Goal: Communication & Community: Ask a question

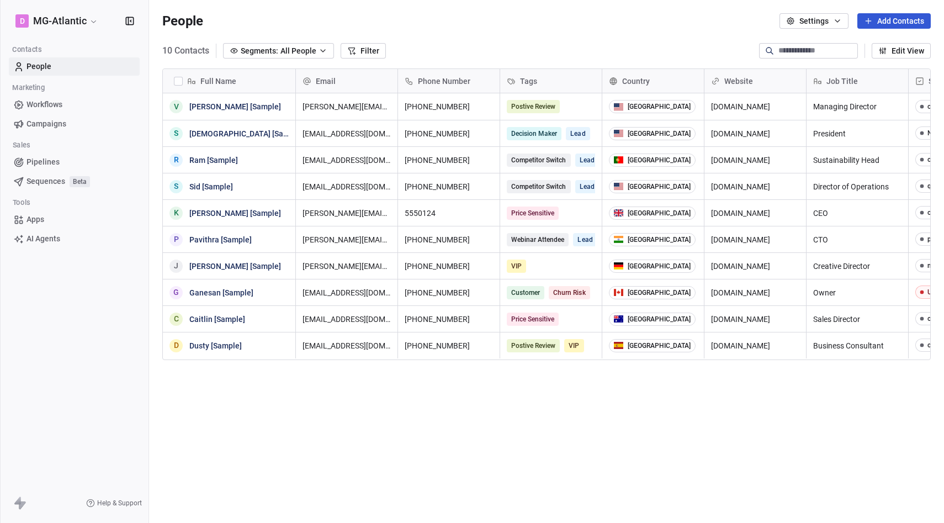
scroll to position [460, 795]
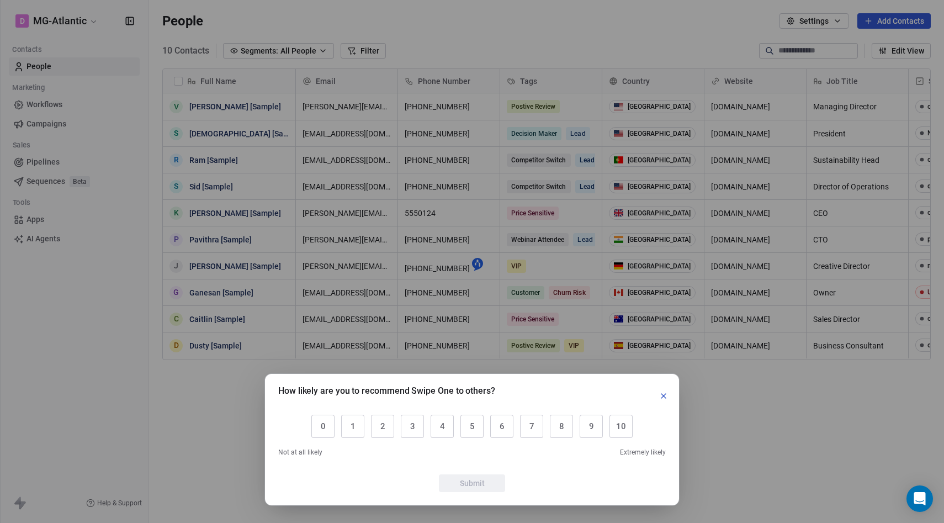
click at [660, 395] on icon "button" at bounding box center [663, 395] width 9 height 9
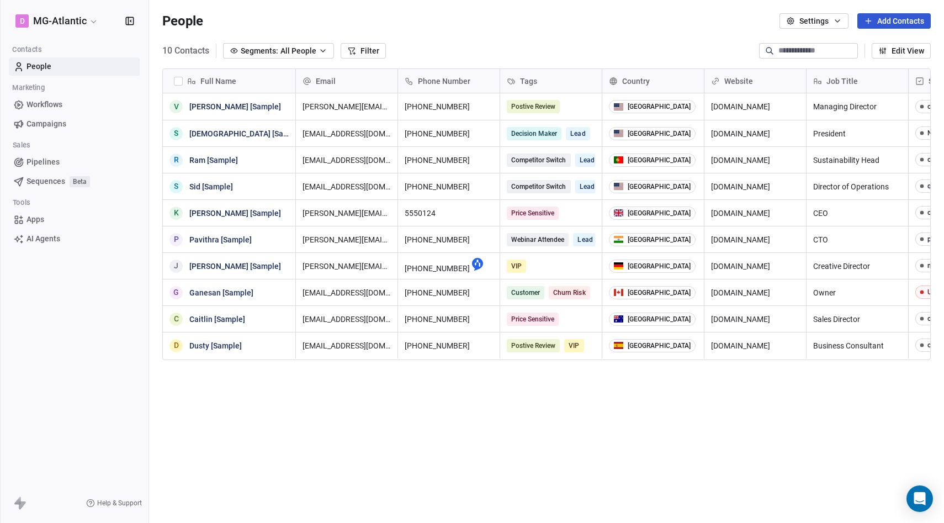
click at [22, 504] on icon at bounding box center [22, 505] width 7 height 8
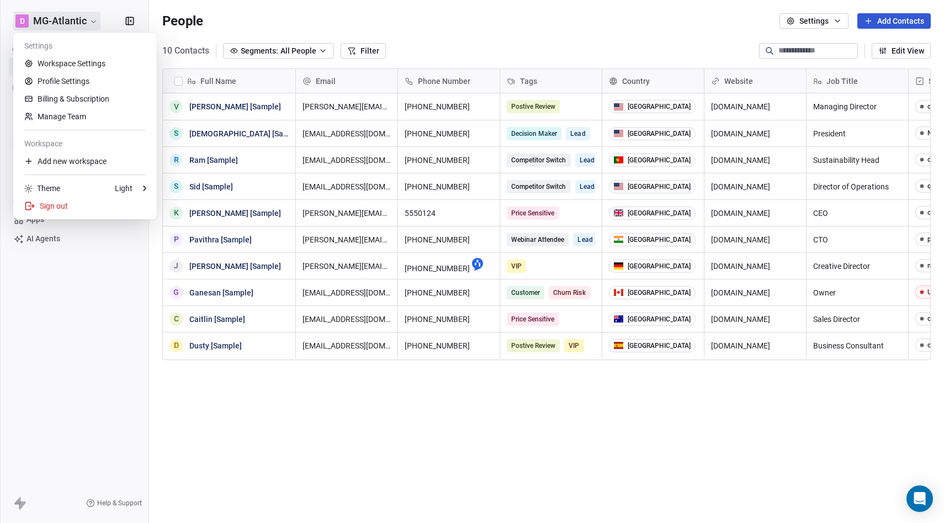
click at [88, 19] on html "D MG-Atlantic Contacts People Marketing Workflows Campaigns Sales Pipelines Seq…" at bounding box center [472, 303] width 944 height 606
click at [76, 102] on link "Billing & Subscription" at bounding box center [85, 99] width 135 height 18
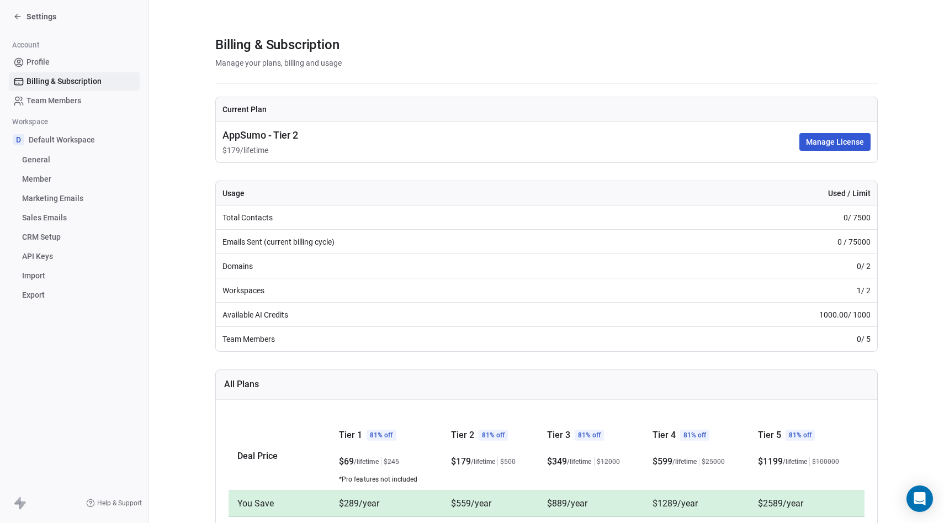
click at [41, 23] on div "Settings" at bounding box center [76, 16] width 126 height 15
click at [28, 16] on span "Settings" at bounding box center [42, 16] width 30 height 11
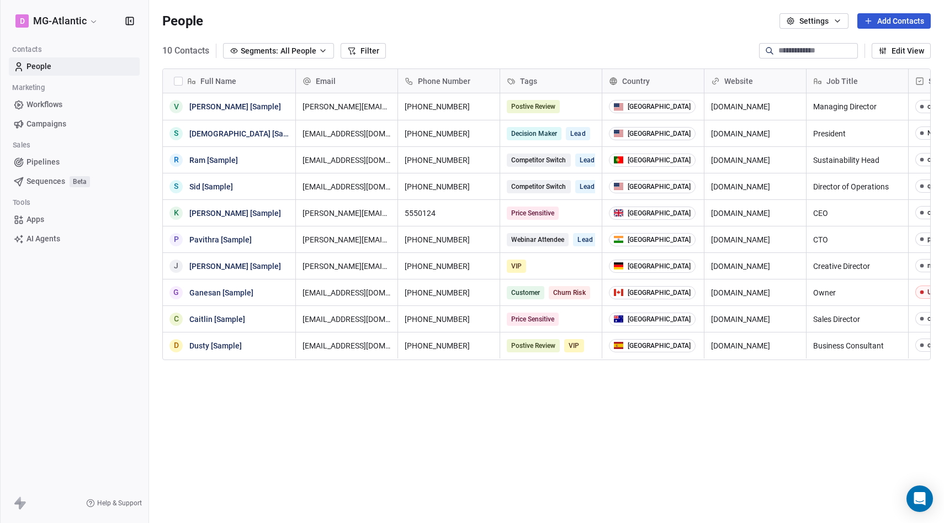
scroll to position [460, 795]
click at [46, 105] on span "Workflows" at bounding box center [45, 105] width 36 height 12
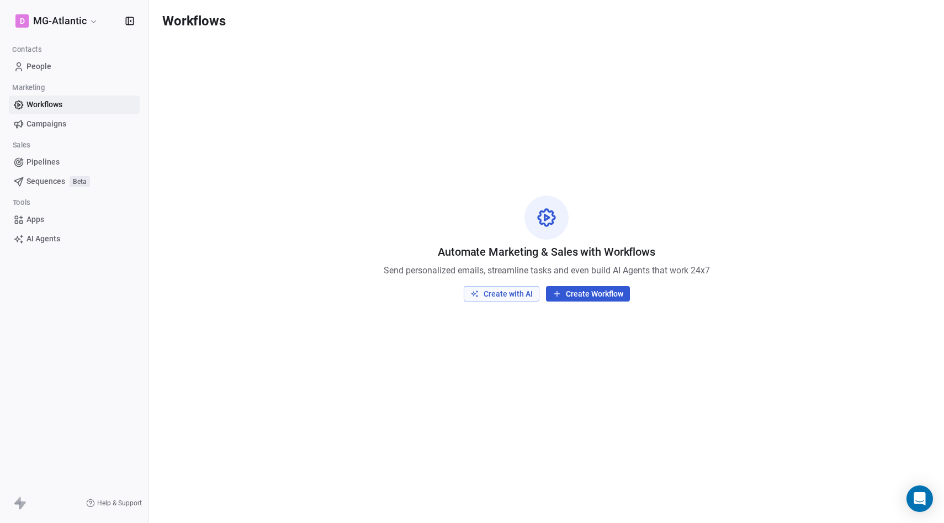
click at [48, 118] on span "Campaigns" at bounding box center [47, 124] width 40 height 12
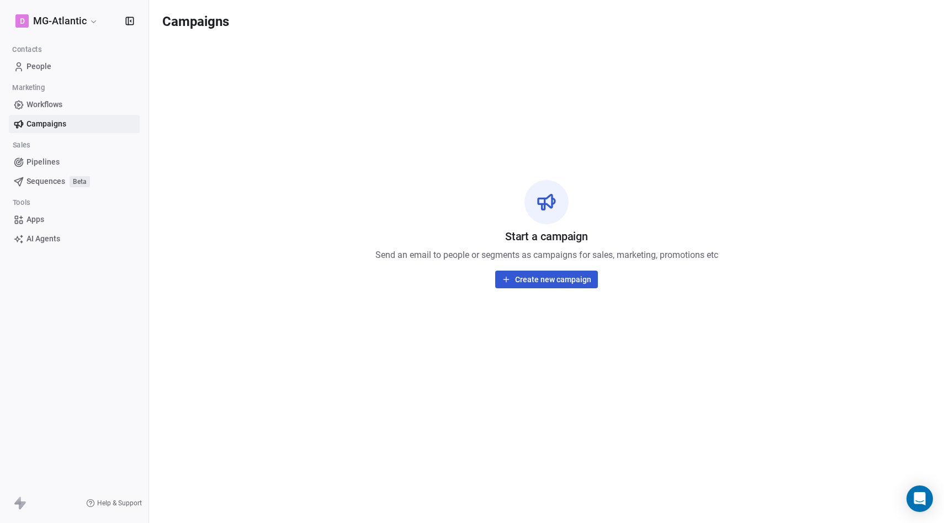
click at [53, 182] on span "Sequences" at bounding box center [46, 182] width 39 height 12
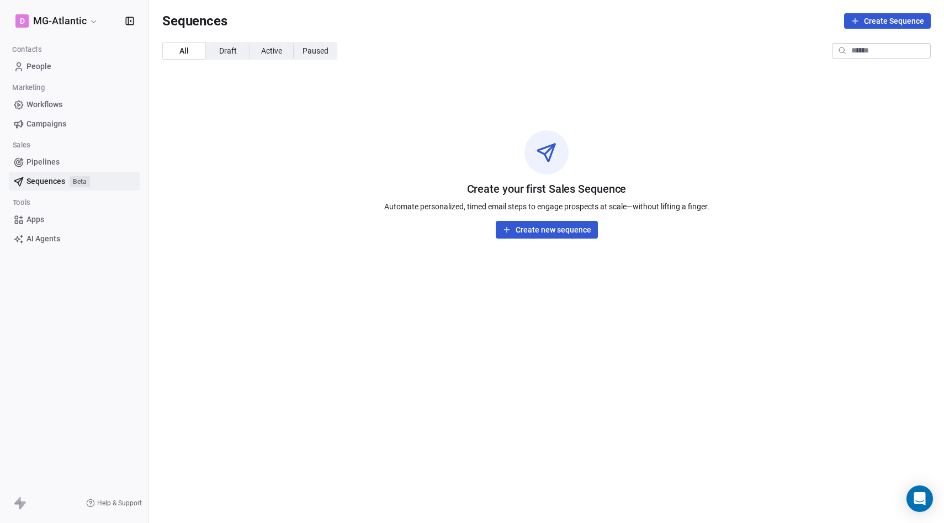
click at [692, 128] on div "Create your first Sales Sequence Automate personalized, timed email steps to en…" at bounding box center [546, 184] width 795 height 179
click at [313, 87] on section "Sequences Create Sequence All All Draft Draft Active Active Paused Paused Creat…" at bounding box center [546, 261] width 795 height 523
click at [314, 170] on div "Create your first Sales Sequence Automate personalized, timed email steps to en…" at bounding box center [546, 184] width 795 height 179
click at [218, 47] on span "Draft Draft" at bounding box center [228, 51] width 44 height 18
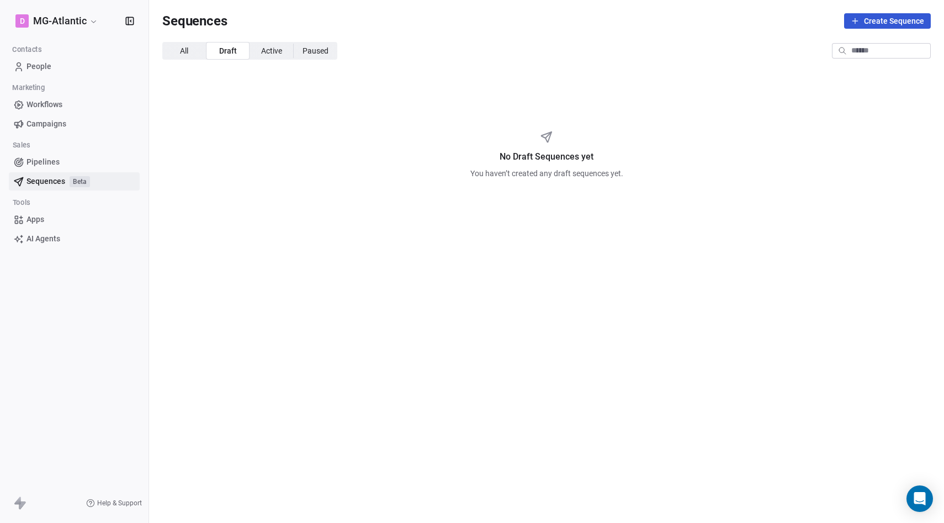
click at [272, 51] on span "Active" at bounding box center [271, 51] width 21 height 12
click at [190, 51] on span "All All" at bounding box center [184, 51] width 44 height 18
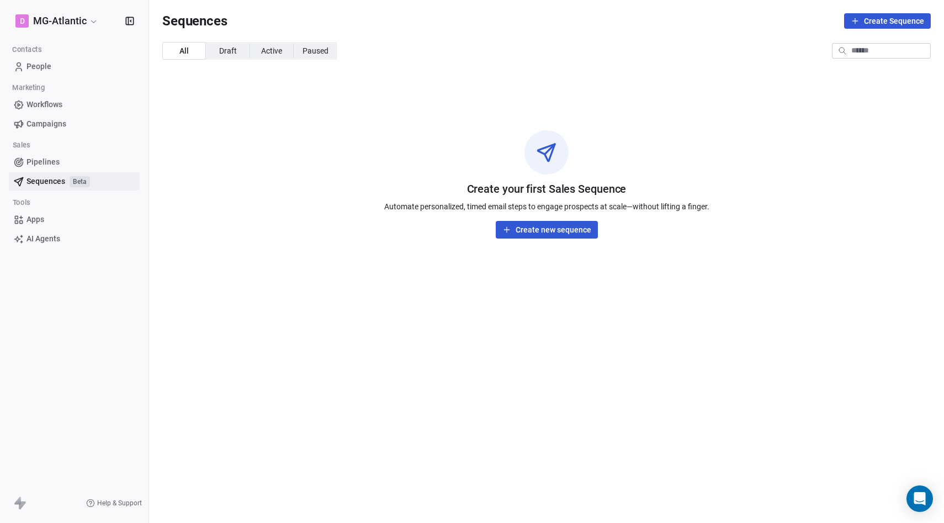
click at [311, 173] on div "Create your first Sales Sequence Automate personalized, timed email steps to en…" at bounding box center [546, 184] width 795 height 179
click at [513, 110] on div "Create your first Sales Sequence Automate personalized, timed email steps to en…" at bounding box center [546, 184] width 795 height 179
click at [545, 158] on icon at bounding box center [547, 152] width 22 height 22
click at [299, 185] on div "Create your first Sales Sequence Automate personalized, timed email steps to en…" at bounding box center [546, 184] width 795 height 179
click at [61, 117] on link "Campaigns" at bounding box center [74, 124] width 131 height 18
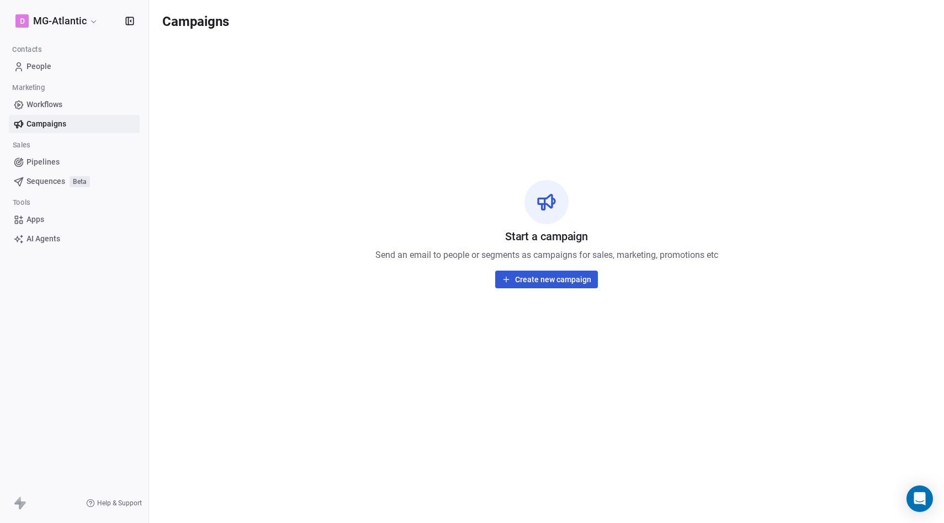
click at [59, 105] on span "Workflows" at bounding box center [45, 105] width 36 height 12
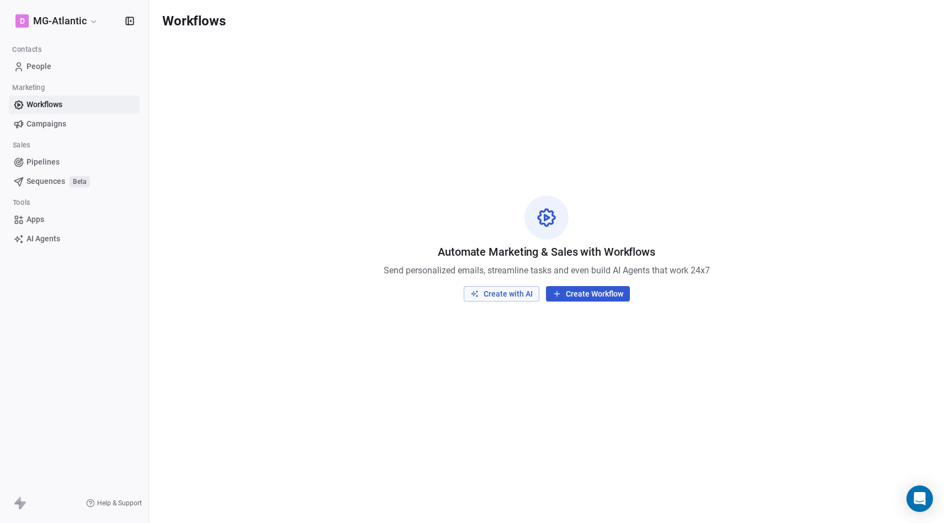
click at [54, 62] on link "People" at bounding box center [74, 66] width 131 height 18
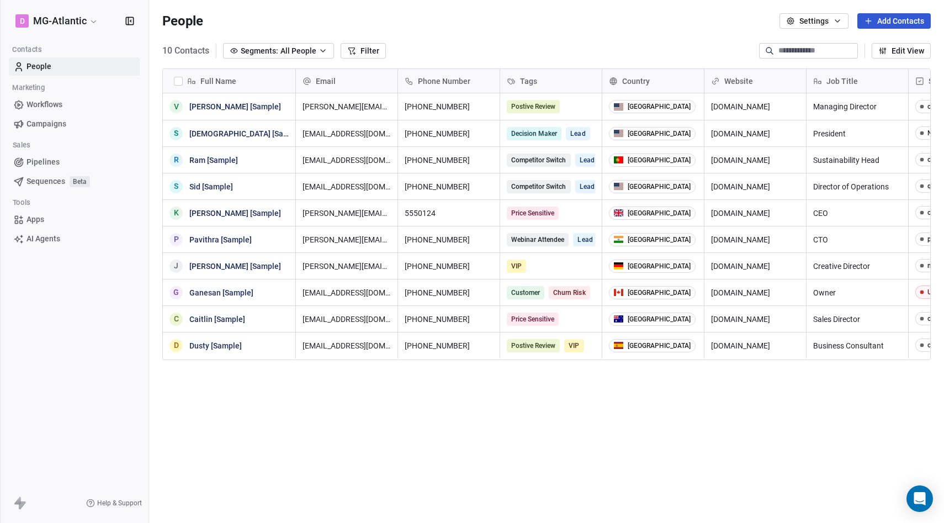
scroll to position [460, 795]
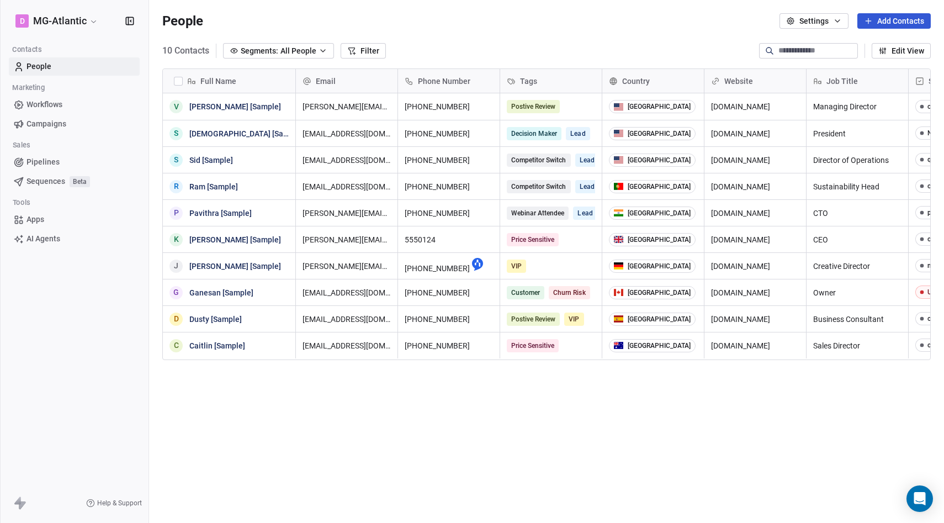
click at [43, 221] on span "Apps" at bounding box center [36, 220] width 18 height 12
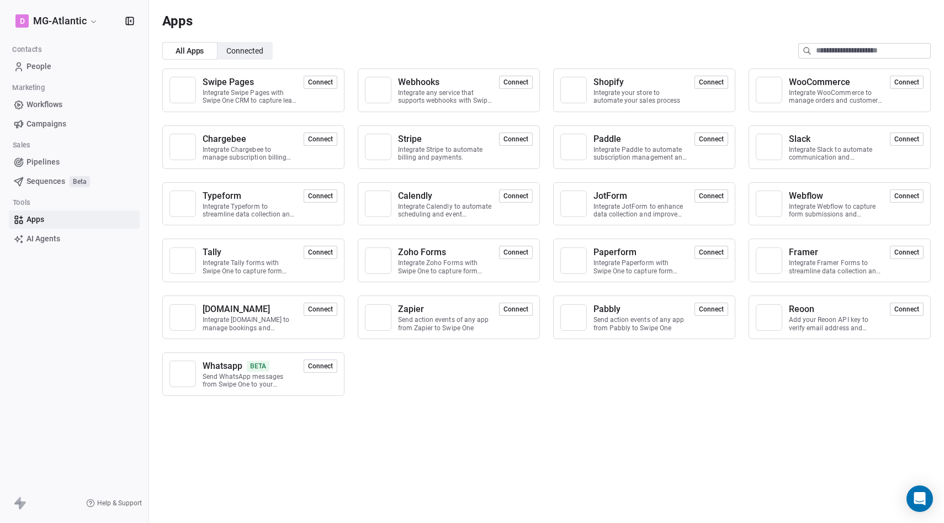
click at [826, 56] on input at bounding box center [873, 51] width 114 height 14
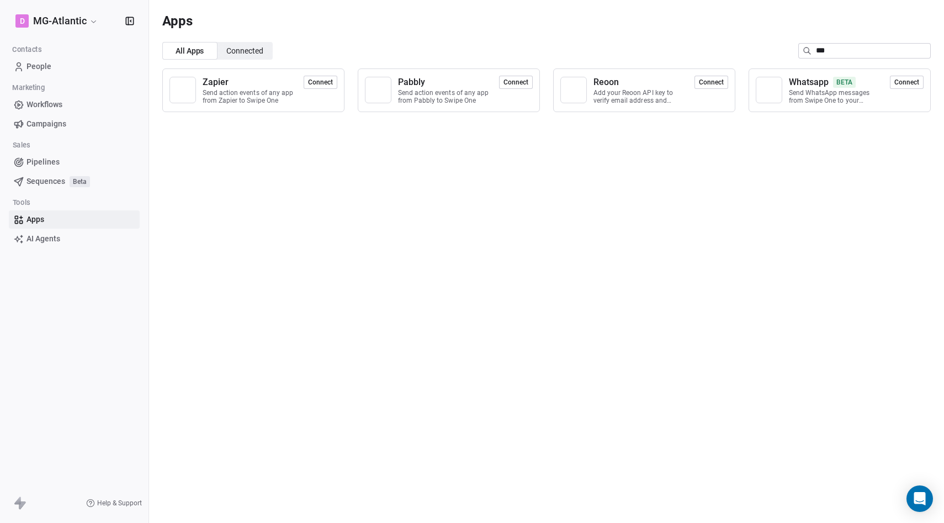
type input "****"
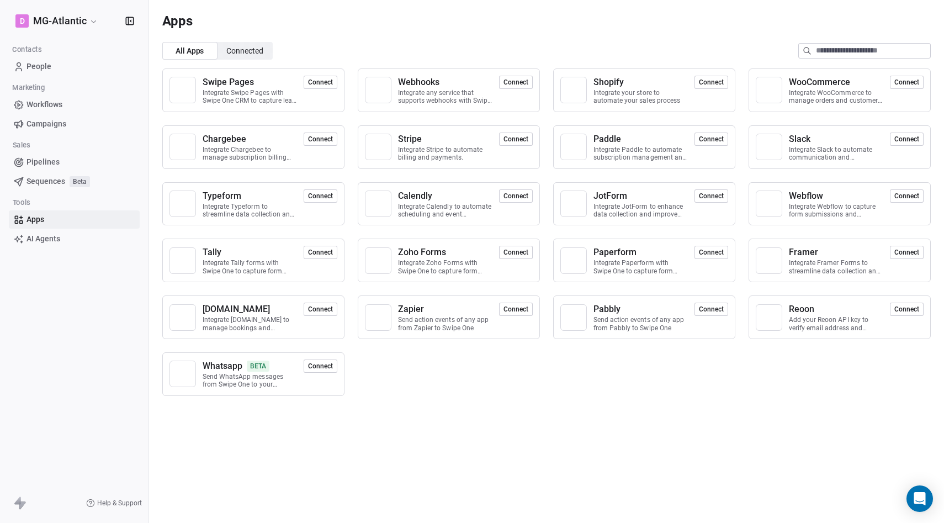
click at [654, 34] on div "Apps" at bounding box center [546, 21] width 795 height 42
click at [67, 218] on link "Apps" at bounding box center [74, 219] width 131 height 18
click at [234, 54] on span "Connected" at bounding box center [244, 51] width 37 height 12
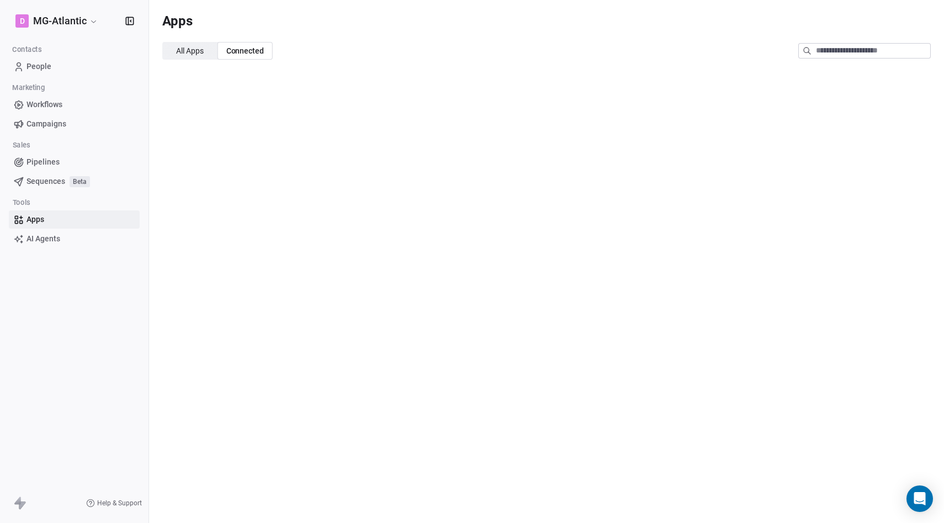
click at [192, 52] on span "All Apps" at bounding box center [190, 51] width 28 height 12
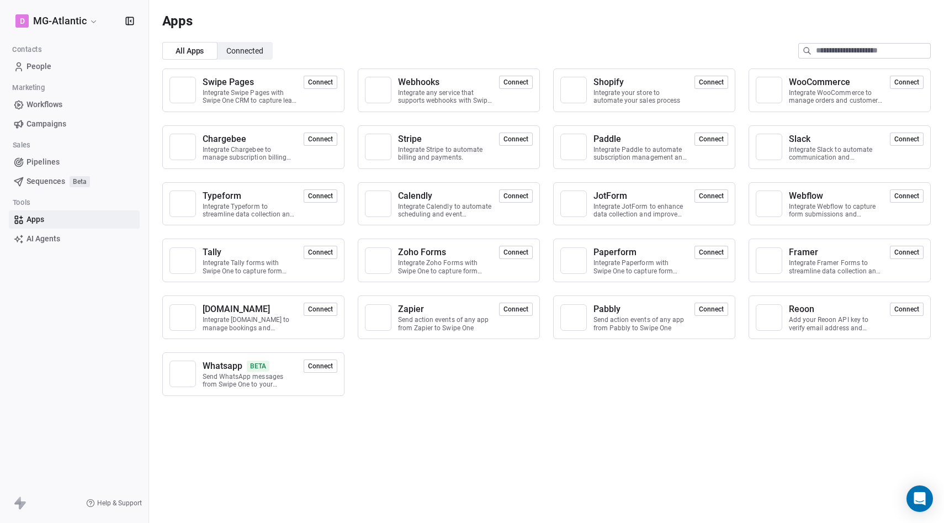
click at [45, 240] on span "AI Agents" at bounding box center [44, 239] width 34 height 12
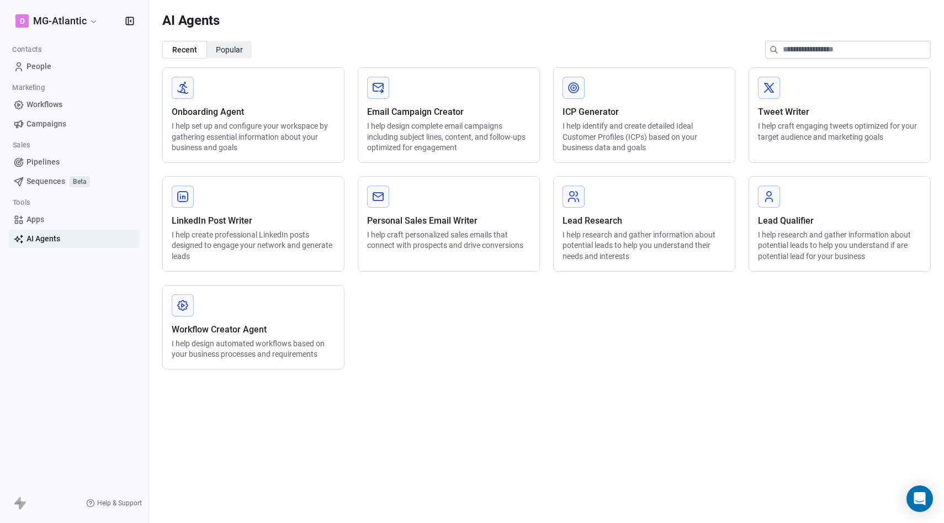
click at [47, 107] on span "Workflows" at bounding box center [45, 105] width 36 height 12
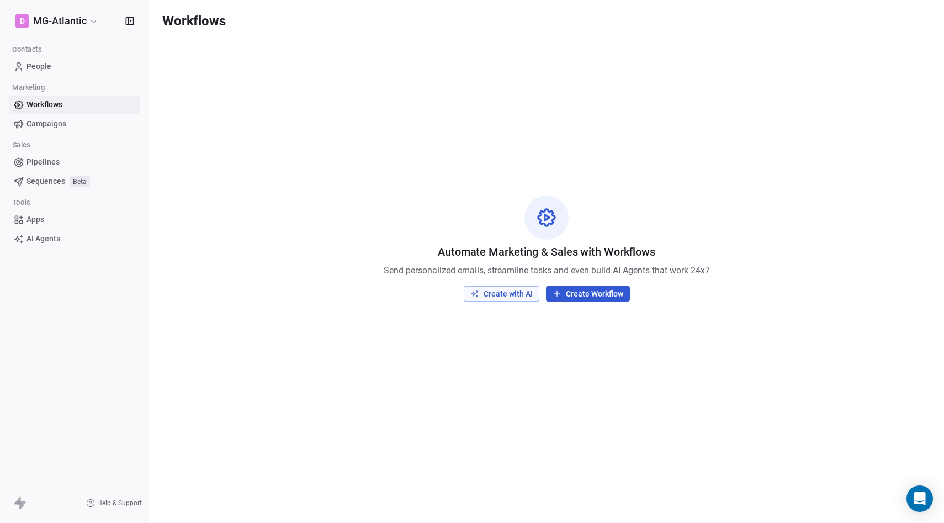
click at [49, 116] on link "Campaigns" at bounding box center [74, 124] width 131 height 18
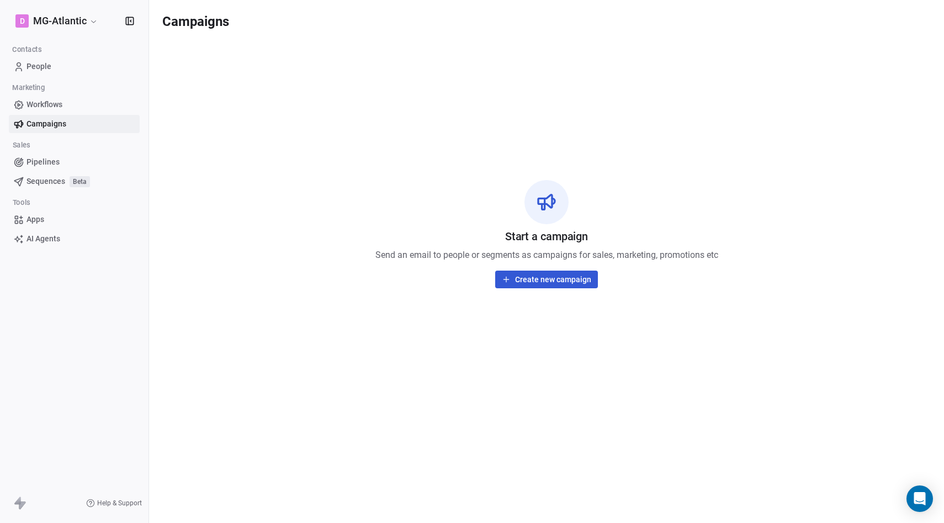
click at [308, 140] on div "Start a campaign Send an email to people or segments as campaigns for sales, ma…" at bounding box center [546, 234] width 769 height 384
click at [30, 62] on span "People" at bounding box center [39, 67] width 25 height 12
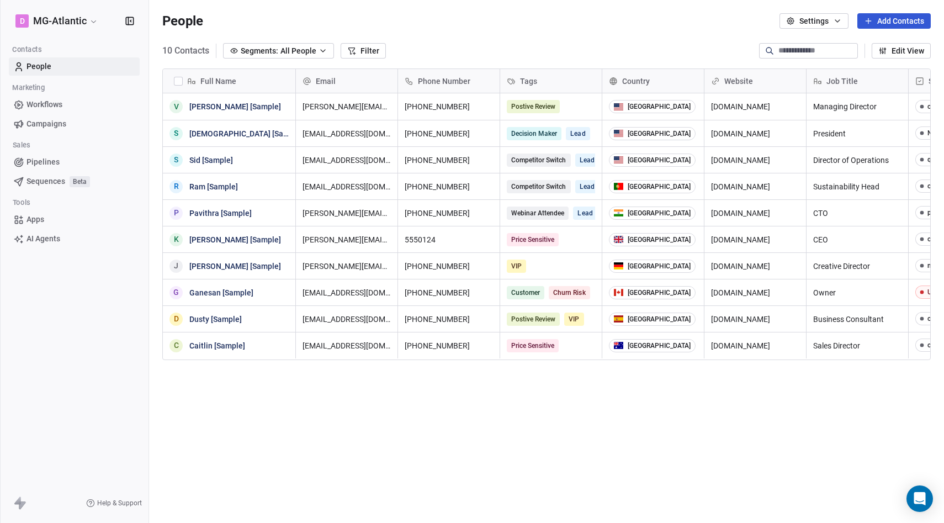
scroll to position [460, 795]
click at [804, 15] on button "Settings" at bounding box center [814, 20] width 69 height 15
click at [717, 28] on html "D MG-Atlantic Contacts People Marketing Workflows Campaigns Sales Pipelines Seq…" at bounding box center [472, 303] width 944 height 606
click at [829, 27] on button "Settings" at bounding box center [814, 20] width 69 height 15
click at [814, 80] on span "Import" at bounding box center [812, 81] width 23 height 12
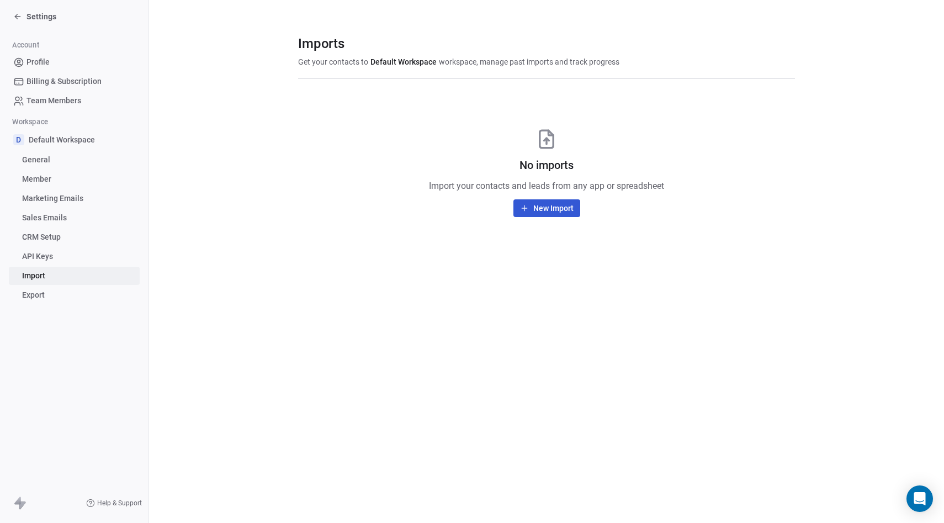
click at [558, 208] on button "New Import" at bounding box center [546, 208] width 67 height 18
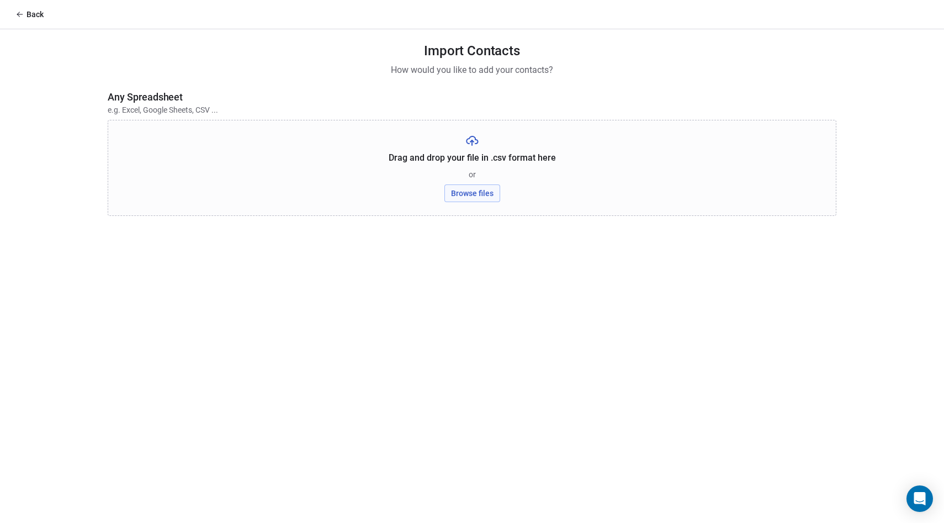
click at [29, 18] on button "Back" at bounding box center [29, 14] width 41 height 20
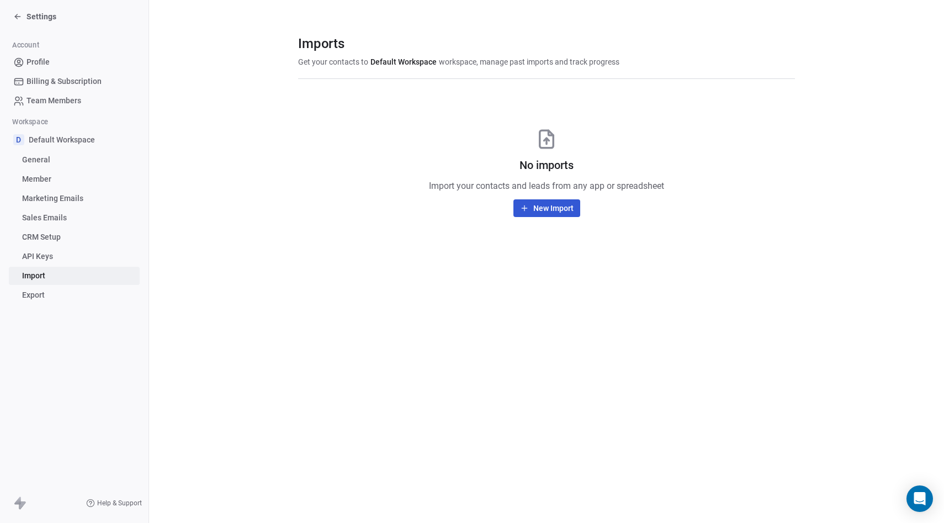
click at [44, 253] on span "API Keys" at bounding box center [37, 257] width 31 height 12
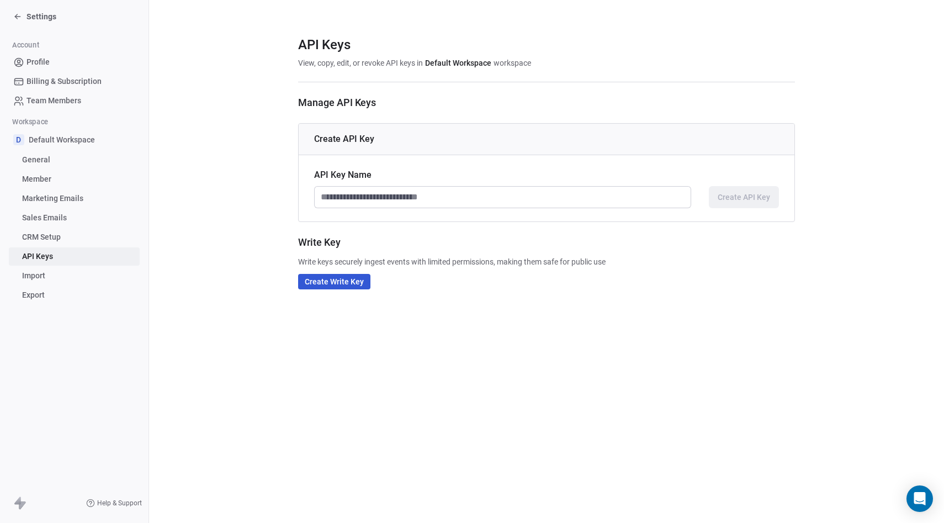
click at [51, 240] on span "CRM Setup" at bounding box center [41, 237] width 39 height 12
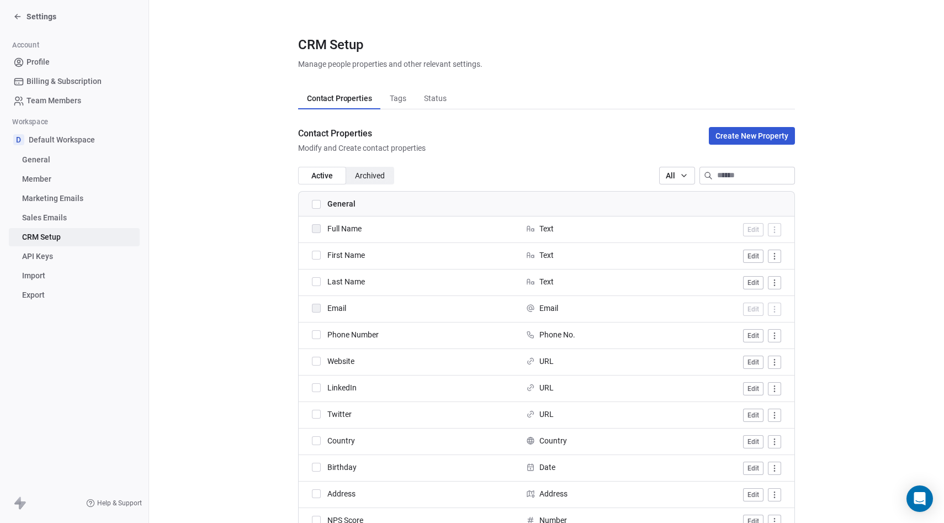
click at [398, 106] on button "Tags Tags" at bounding box center [397, 98] width 34 height 22
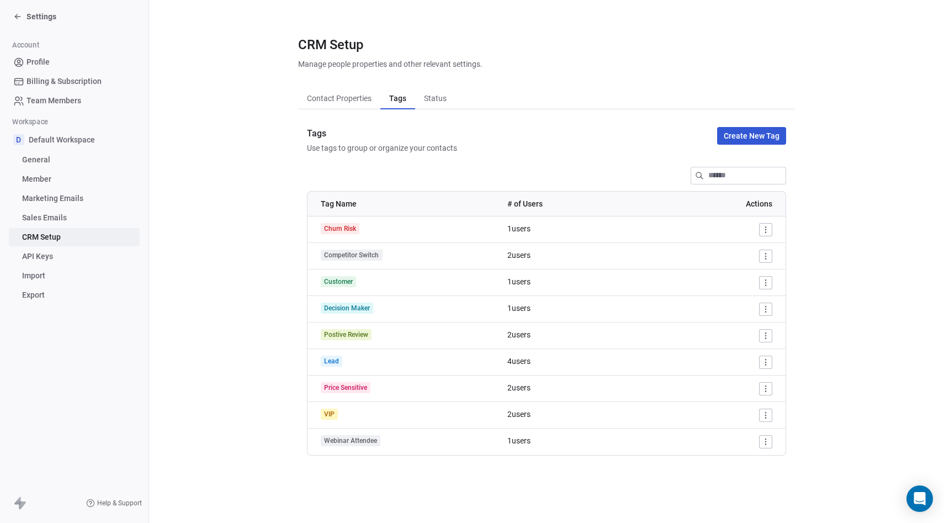
click at [427, 105] on span "Status" at bounding box center [435, 98] width 31 height 15
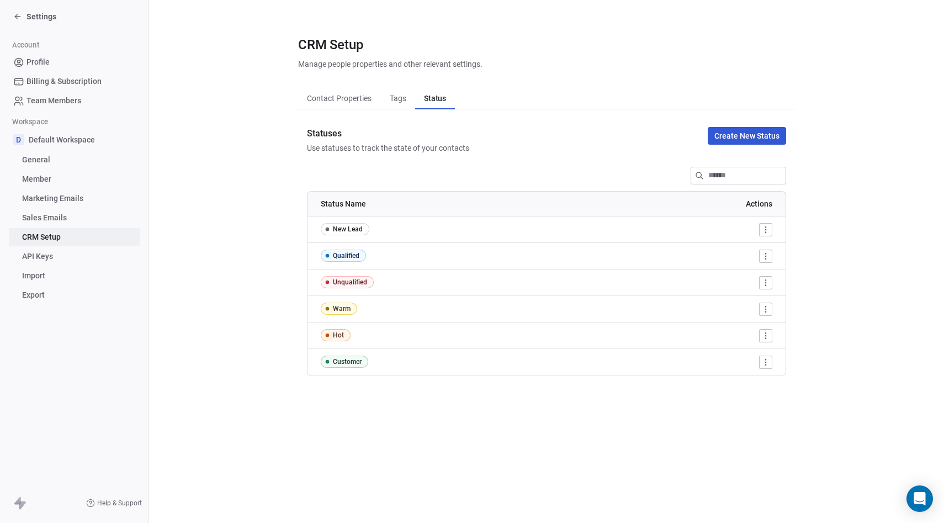
click at [46, 215] on span "Sales Emails" at bounding box center [44, 218] width 45 height 12
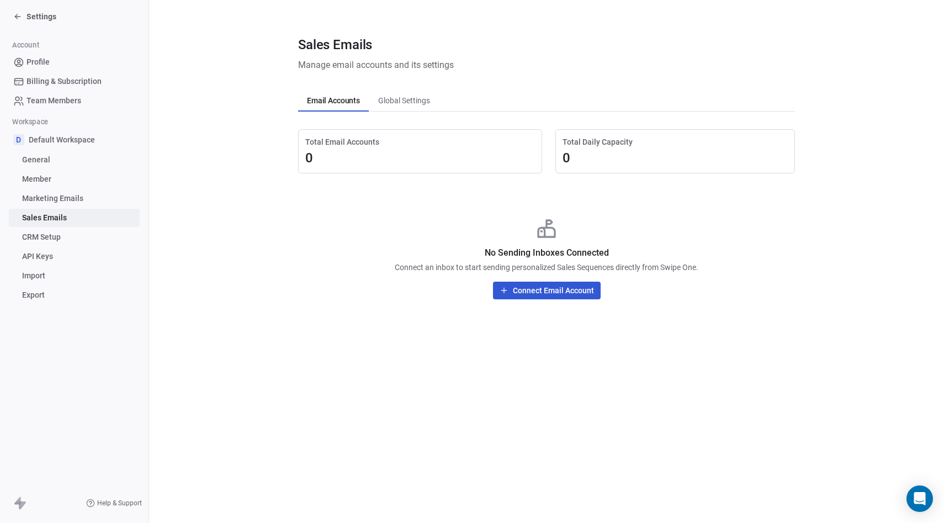
click at [44, 203] on span "Marketing Emails" at bounding box center [52, 199] width 61 height 12
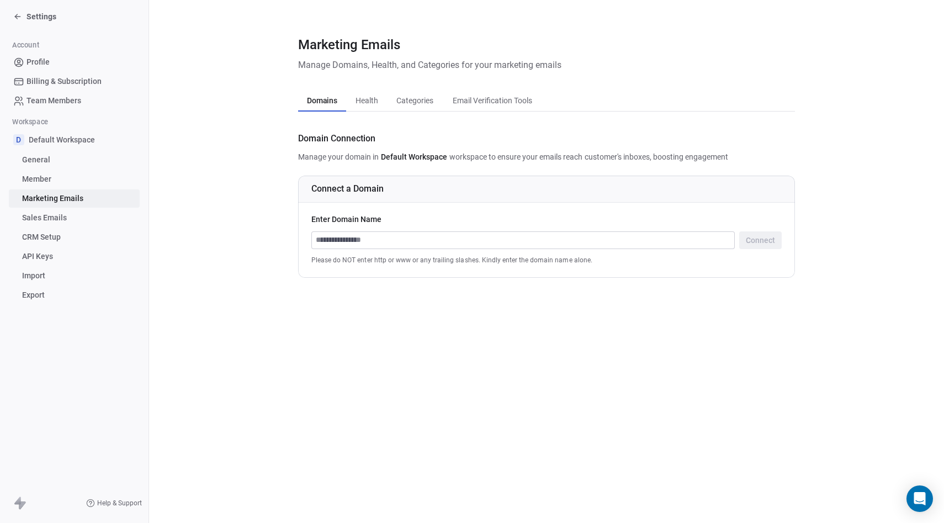
click at [50, 176] on span "Member" at bounding box center [36, 179] width 29 height 12
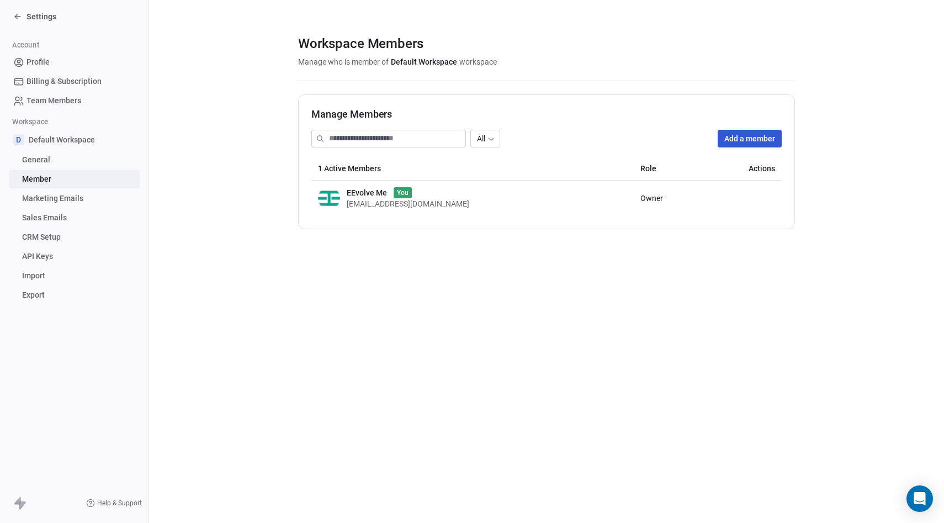
click at [55, 157] on link "General" at bounding box center [74, 160] width 131 height 18
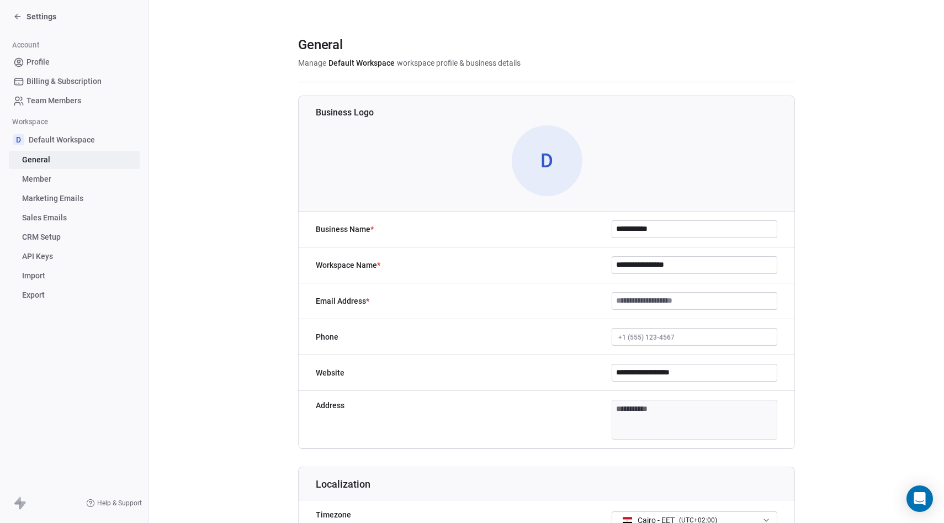
click at [56, 98] on span "Team Members" at bounding box center [54, 101] width 55 height 12
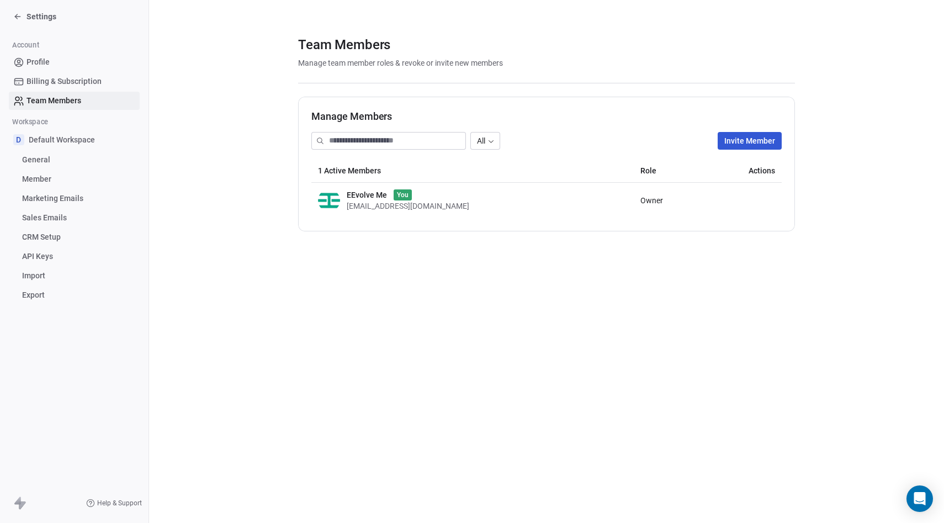
click at [61, 83] on span "Billing & Subscription" at bounding box center [64, 82] width 75 height 12
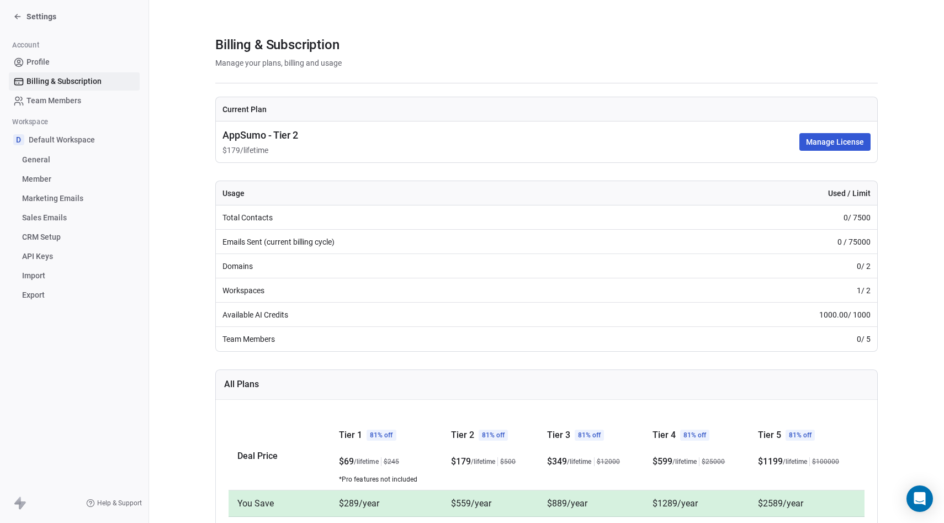
click at [43, 62] on span "Profile" at bounding box center [38, 62] width 23 height 12
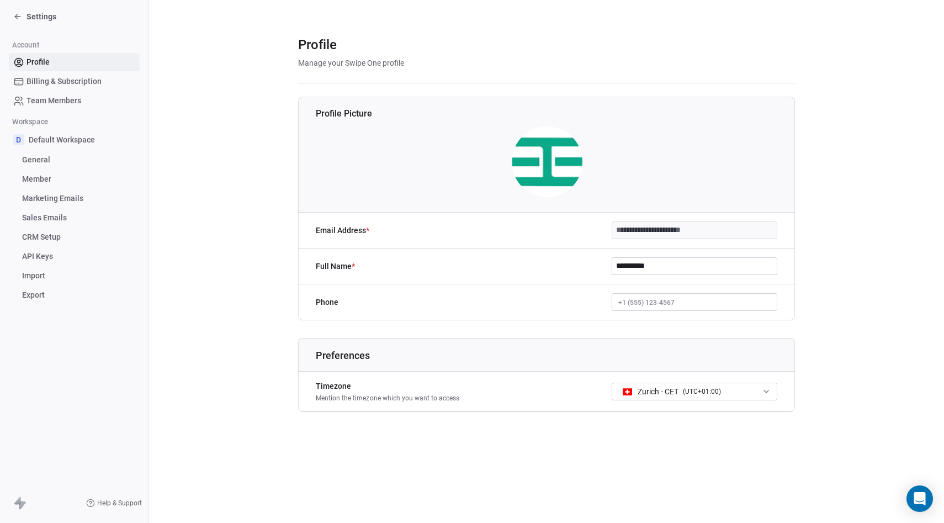
click at [36, 11] on span "Settings" at bounding box center [42, 16] width 30 height 11
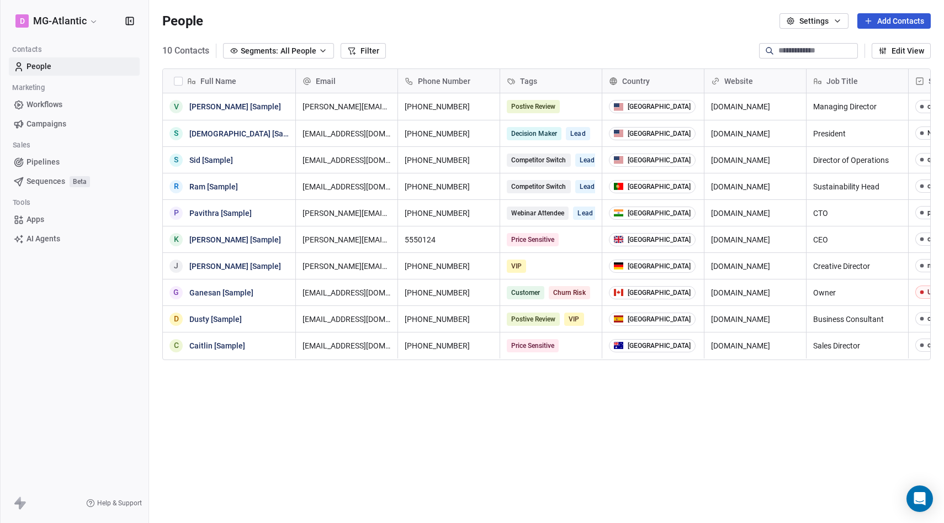
scroll to position [460, 795]
click at [46, 101] on span "Workflows" at bounding box center [45, 105] width 36 height 12
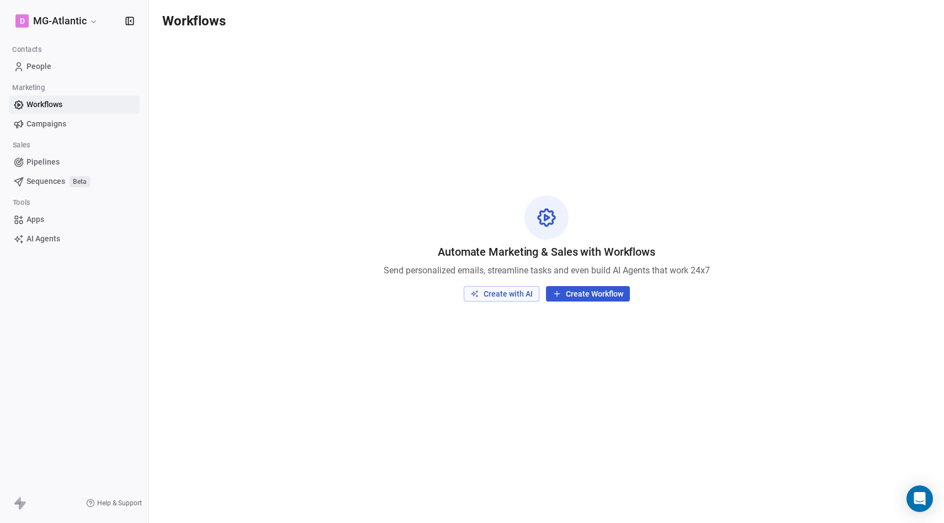
click at [587, 295] on button "Create Workflow" at bounding box center [588, 293] width 84 height 15
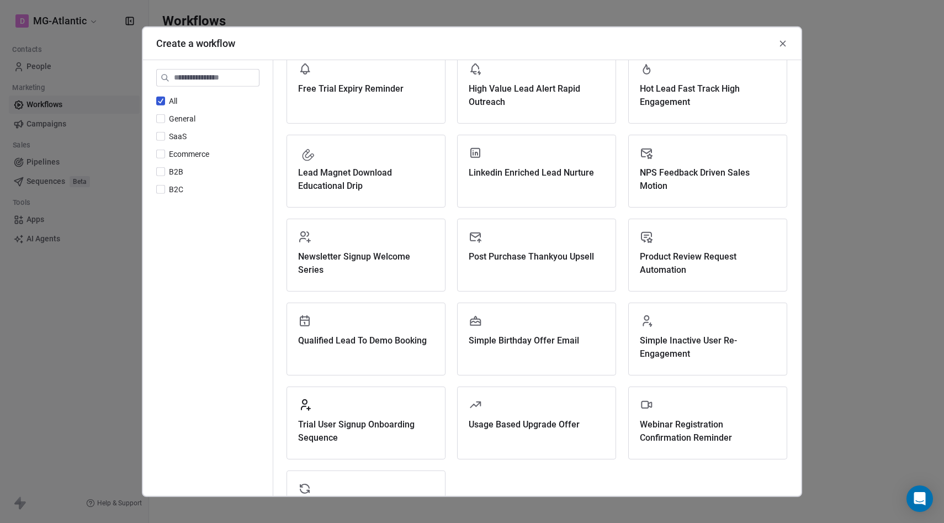
scroll to position [221, 0]
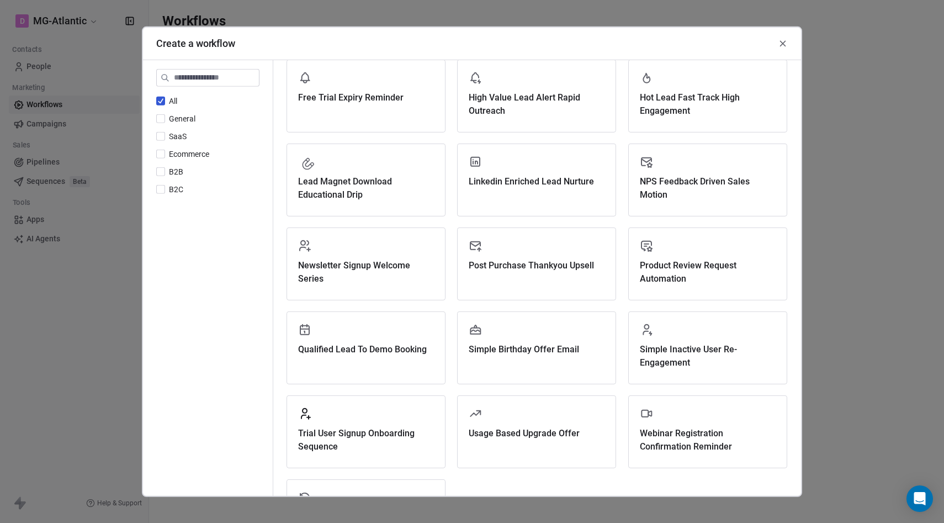
click at [780, 45] on icon at bounding box center [783, 43] width 10 height 10
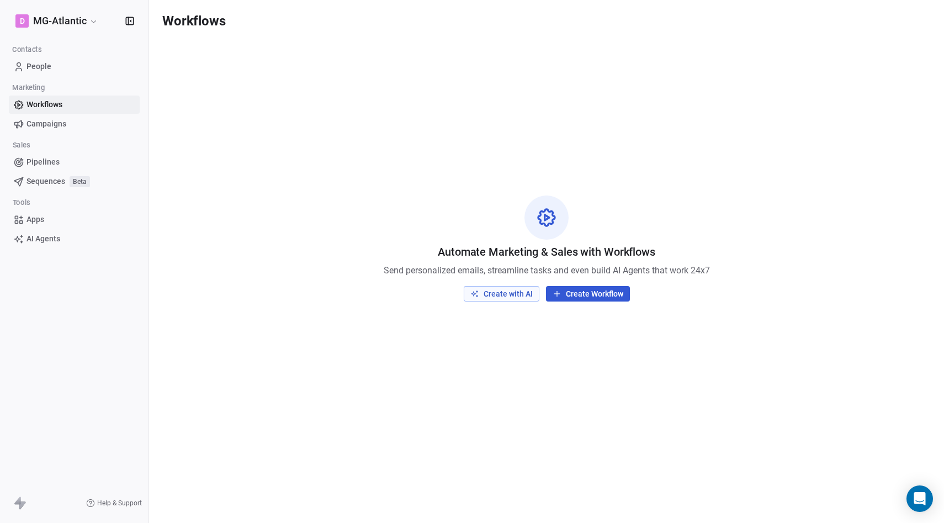
click at [68, 129] on link "Campaigns" at bounding box center [74, 124] width 131 height 18
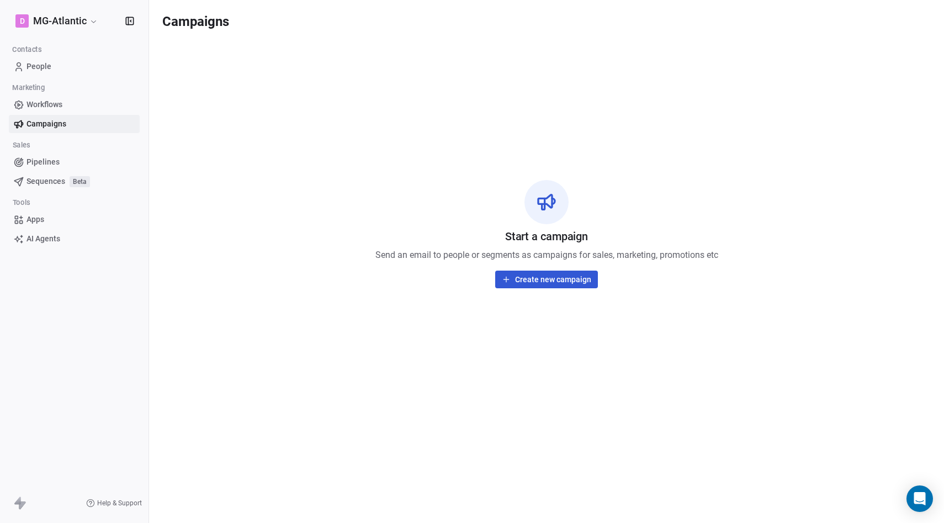
click at [47, 162] on span "Pipelines" at bounding box center [43, 162] width 33 height 12
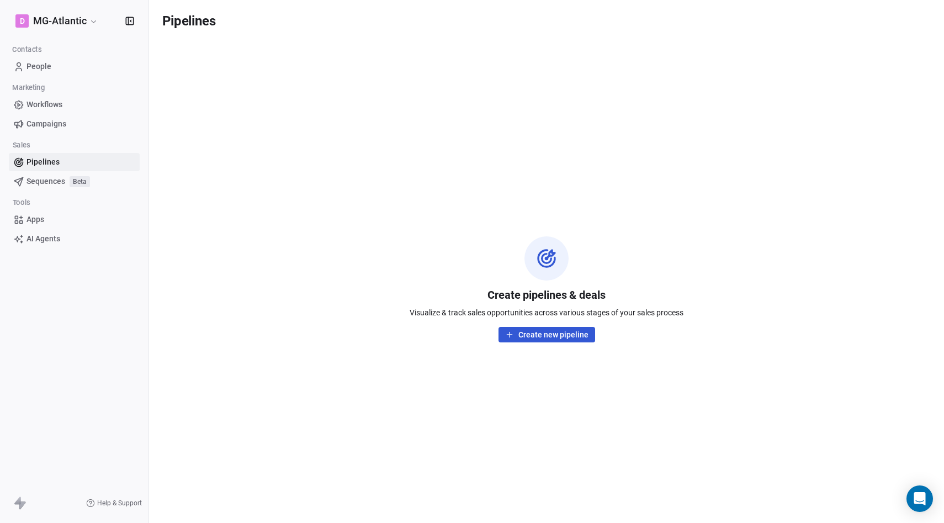
click at [47, 181] on span "Sequences" at bounding box center [46, 182] width 39 height 12
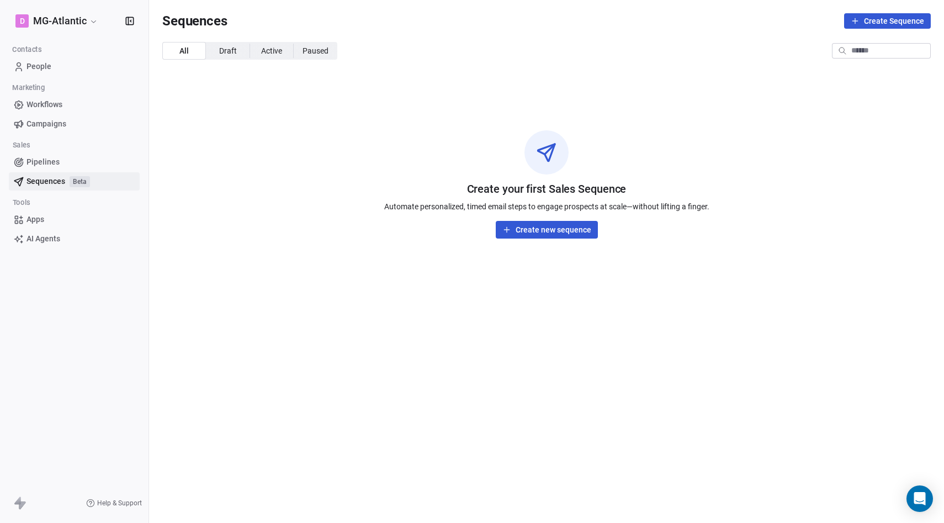
click at [41, 218] on span "Apps" at bounding box center [36, 220] width 18 height 12
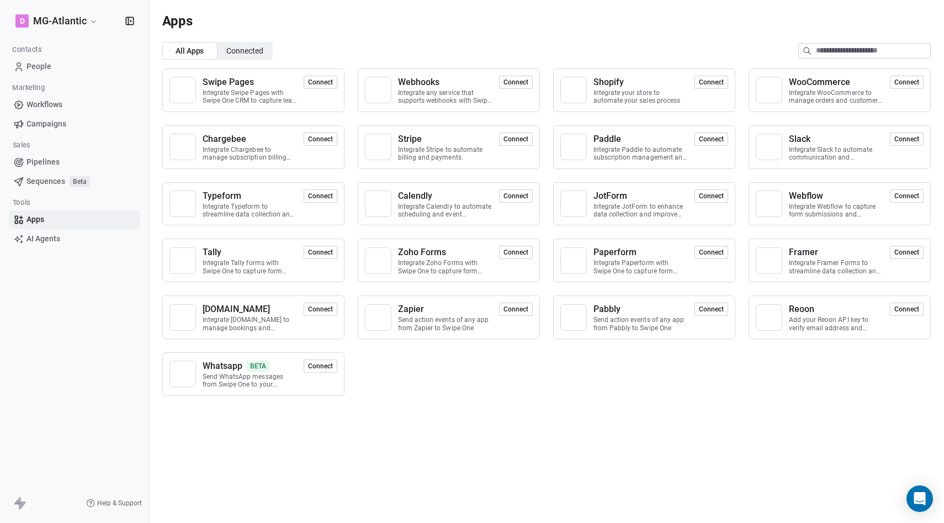
click at [541, 388] on div "Swipe Pages Integrate Swipe Pages with Swipe One CRM to capture lead data. Conn…" at bounding box center [546, 232] width 795 height 345
click at [245, 54] on span "Connected" at bounding box center [244, 51] width 37 height 12
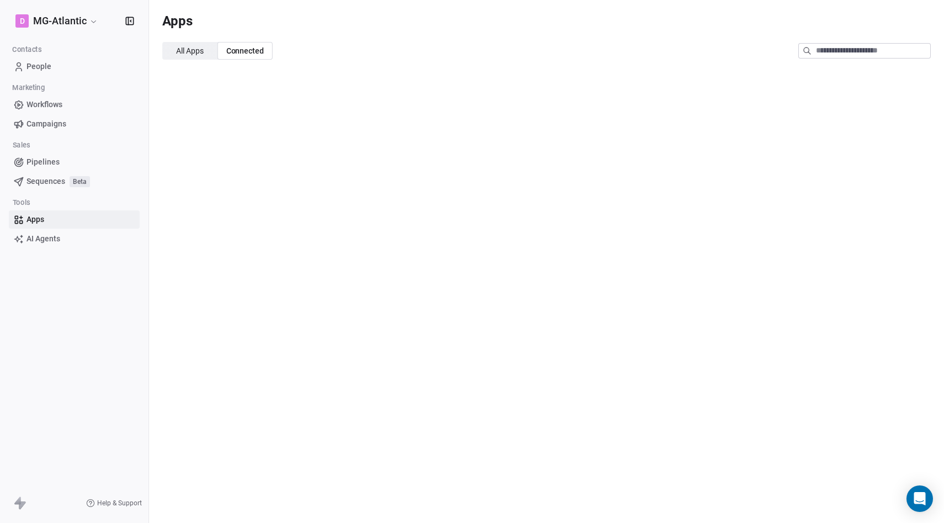
click at [195, 51] on span "All Apps" at bounding box center [190, 51] width 28 height 12
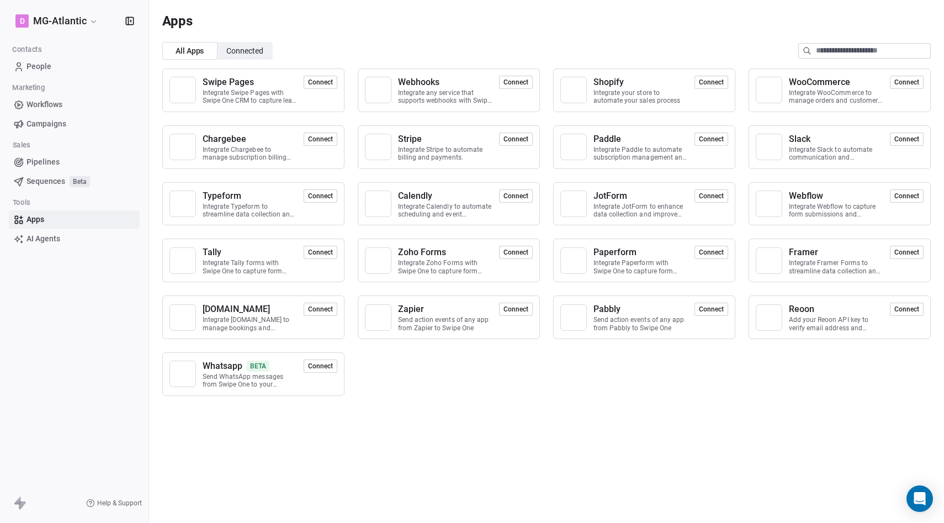
click at [383, 394] on div "Swipe Pages Integrate Swipe Pages with Swipe One CRM to capture lead data. Conn…" at bounding box center [546, 232] width 795 height 345
click at [447, 13] on div "Apps" at bounding box center [546, 20] width 769 height 15
click at [689, 493] on div "Apps All Apps All Apps Connected Connected Swipe Pages Integrate Swipe Pages wi…" at bounding box center [546, 261] width 795 height 523
click at [921, 495] on icon "Open Intercom Messenger" at bounding box center [919, 498] width 13 height 14
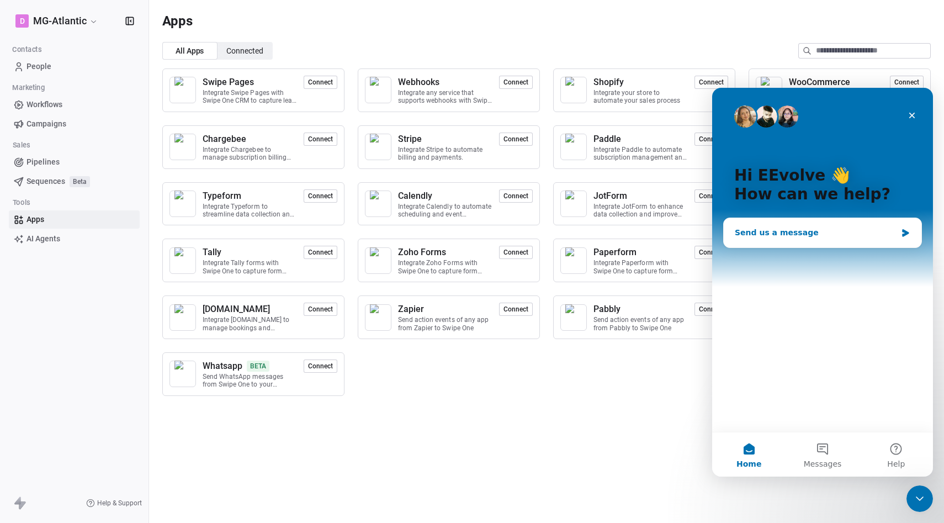
click at [781, 239] on div "Send us a message" at bounding box center [823, 232] width 198 height 29
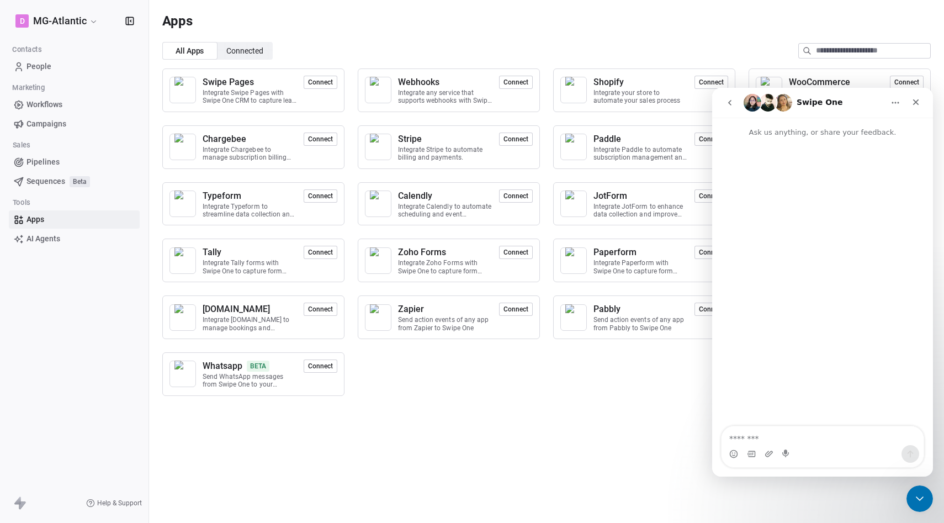
click at [765, 435] on textarea "Message…" at bounding box center [823, 435] width 202 height 19
type textarea "**********"
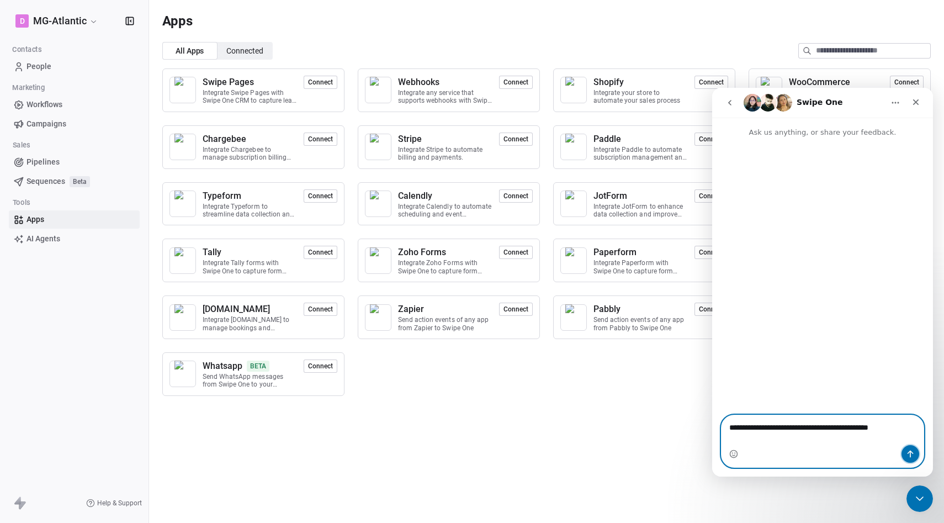
click at [908, 452] on icon "Send a message…" at bounding box center [910, 453] width 9 height 9
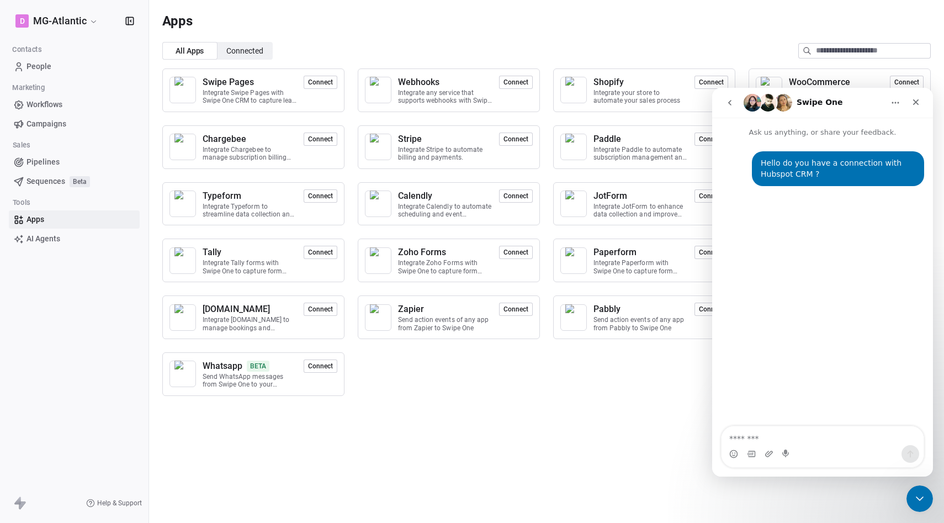
click at [807, 298] on div "Hello do you have a connection with Hubspot CRM ? • Just now" at bounding box center [822, 282] width 221 height 289
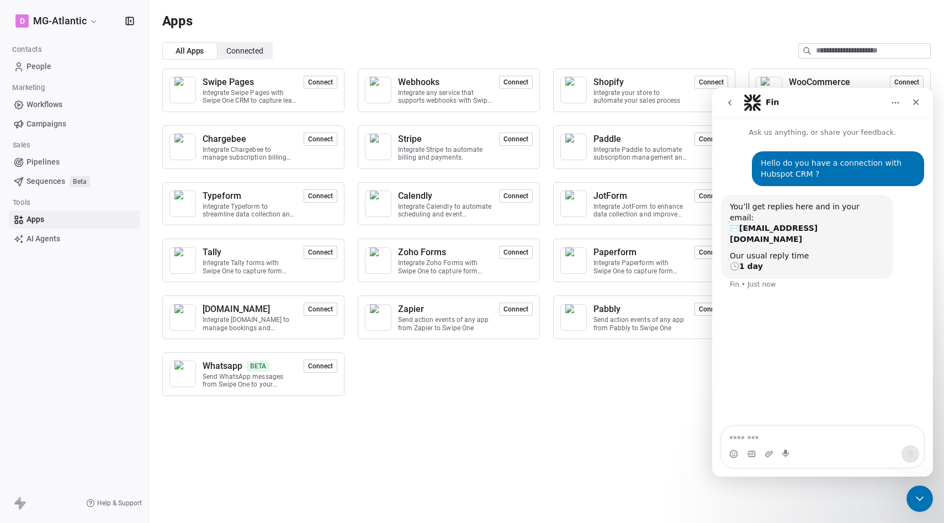
click at [502, 405] on div "Apps All Apps All Apps Connected Connected Swipe Pages Integrate Swipe Pages wi…" at bounding box center [546, 261] width 795 height 523
click at [912, 492] on icon "Close Intercom Messenger" at bounding box center [918, 496] width 13 height 13
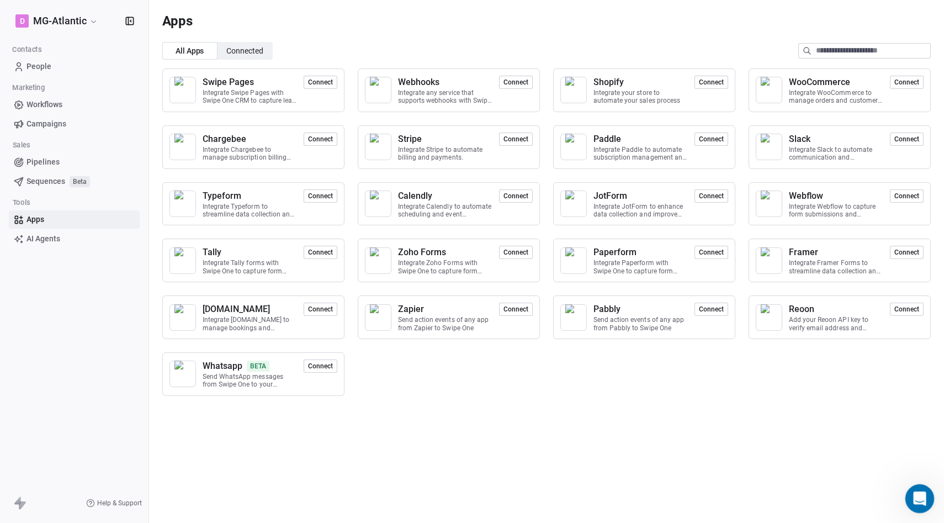
click at [910, 500] on icon "Open Intercom Messenger" at bounding box center [918, 497] width 18 height 18
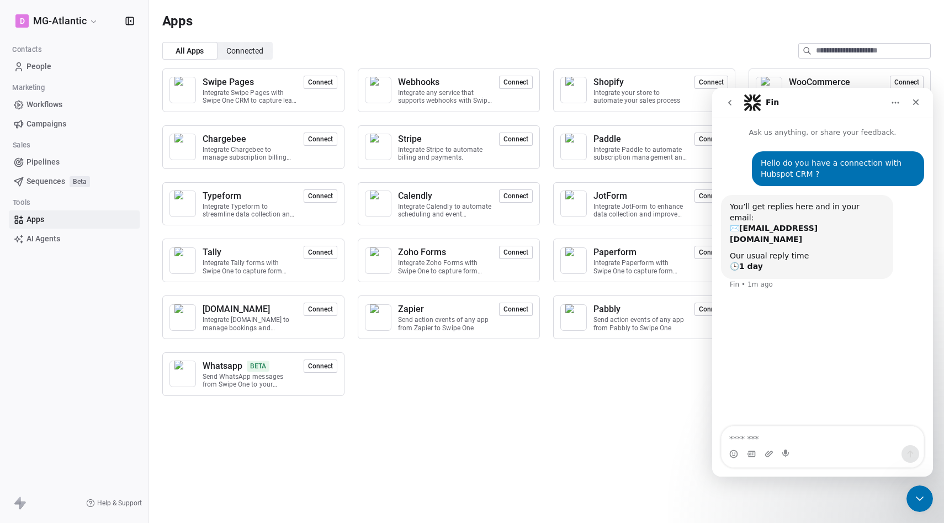
click at [634, 396] on div "Swipe Pages Integrate Swipe Pages with Swipe One CRM to capture lead data. Conn…" at bounding box center [546, 232] width 795 height 345
click at [917, 102] on icon "Close" at bounding box center [916, 102] width 9 height 9
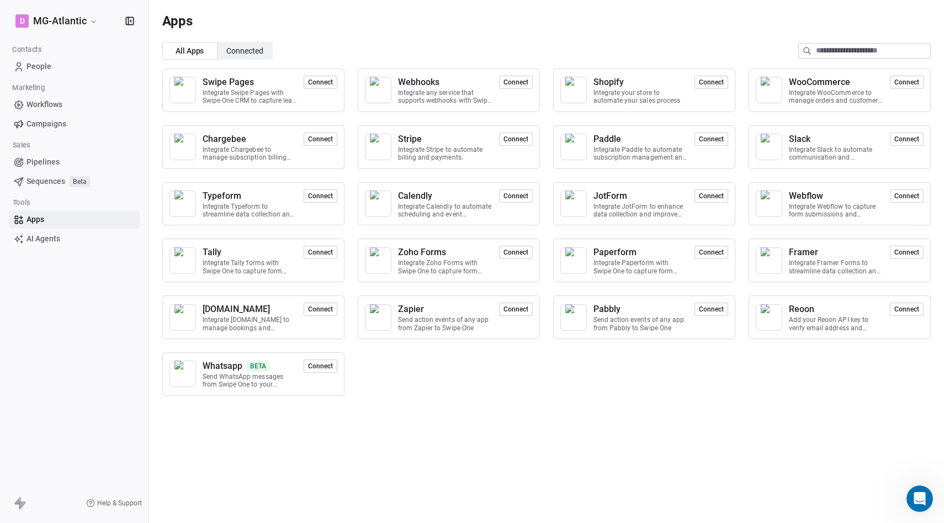
click at [41, 162] on span "Pipelines" at bounding box center [43, 162] width 33 height 12
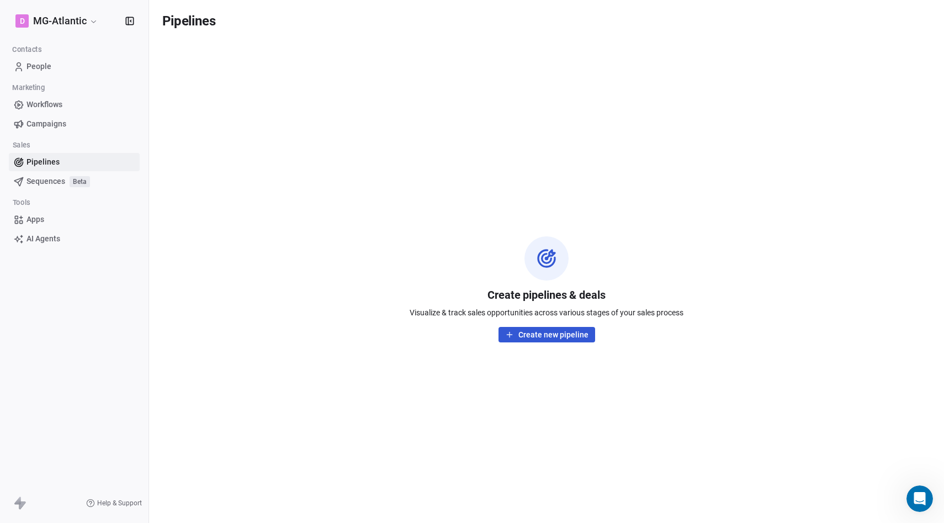
click at [42, 188] on link "Sequences Beta" at bounding box center [74, 181] width 131 height 18
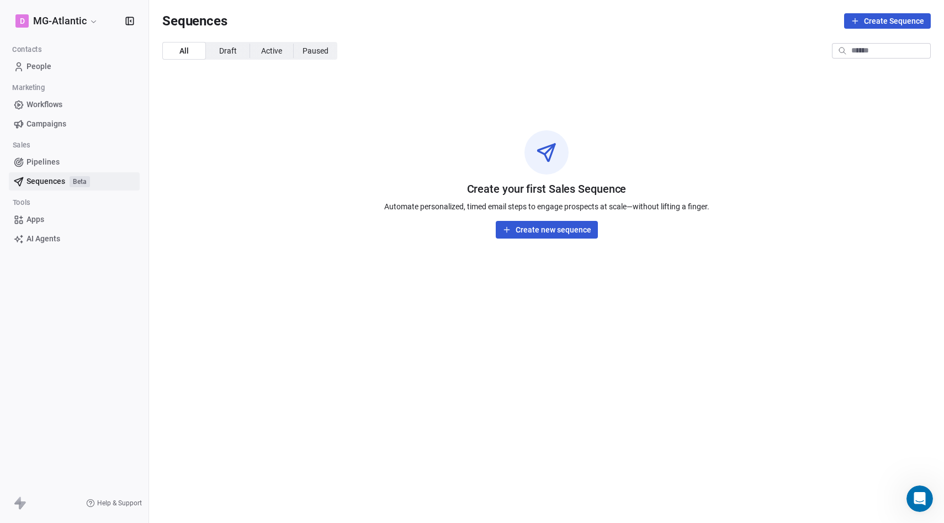
click at [55, 68] on link "People" at bounding box center [74, 66] width 131 height 18
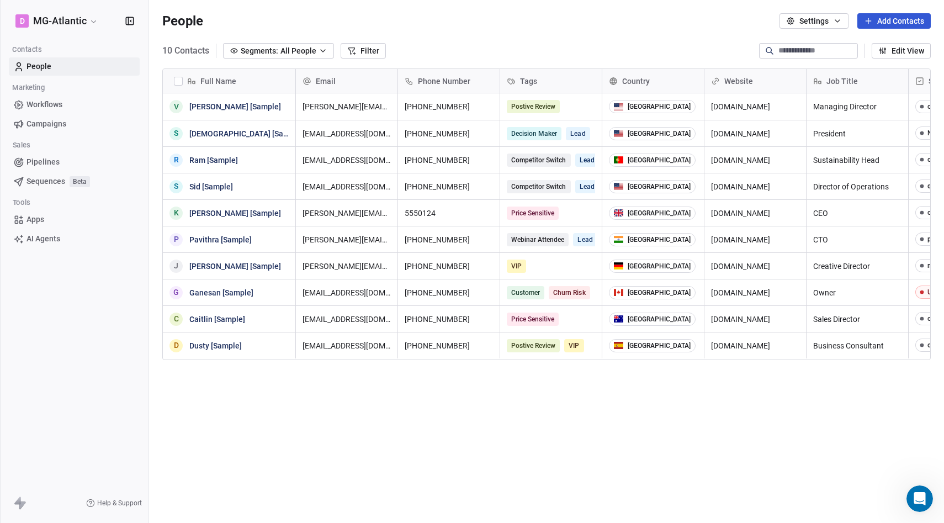
scroll to position [0, 1]
click at [131, 21] on icon "button" at bounding box center [130, 21] width 1 height 2
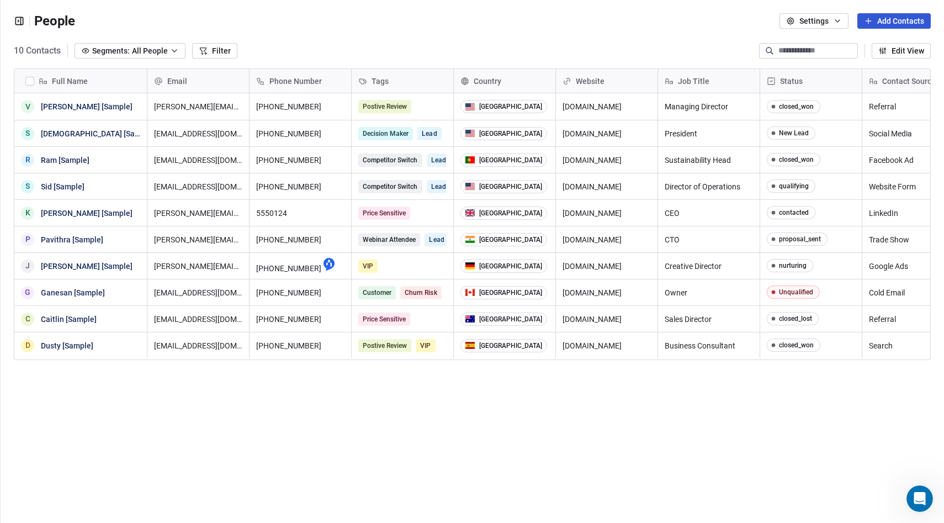
click at [20, 22] on icon "button" at bounding box center [19, 20] width 11 height 11
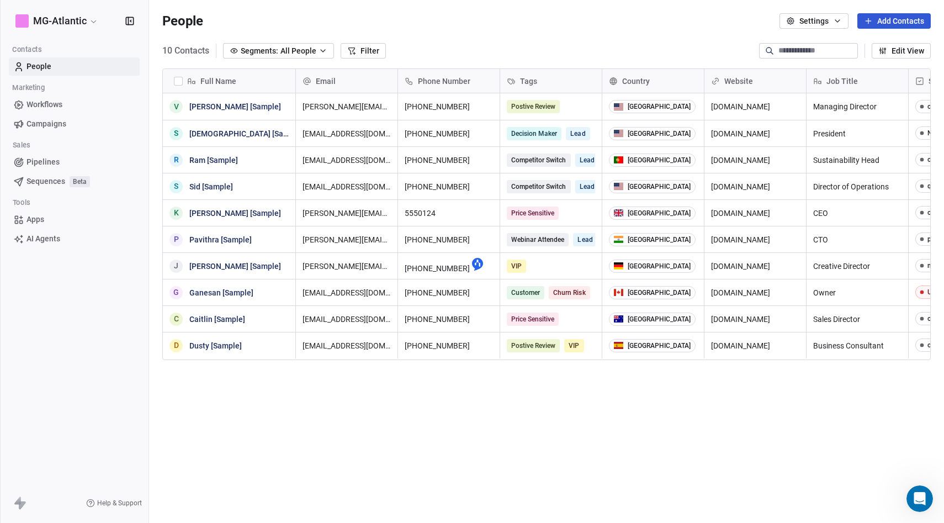
scroll to position [460, 795]
click at [880, 24] on button "Add Contacts" at bounding box center [893, 20] width 73 height 15
click at [714, 32] on html "D MG-Atlantic Contacts People Marketing Workflows Campaigns Sales Pipelines Seq…" at bounding box center [472, 303] width 944 height 606
click at [799, 24] on button "Settings" at bounding box center [814, 20] width 69 height 15
click at [706, 35] on html "D MG-Atlantic Contacts People Marketing Workflows Campaigns Sales Pipelines Seq…" at bounding box center [472, 303] width 944 height 606
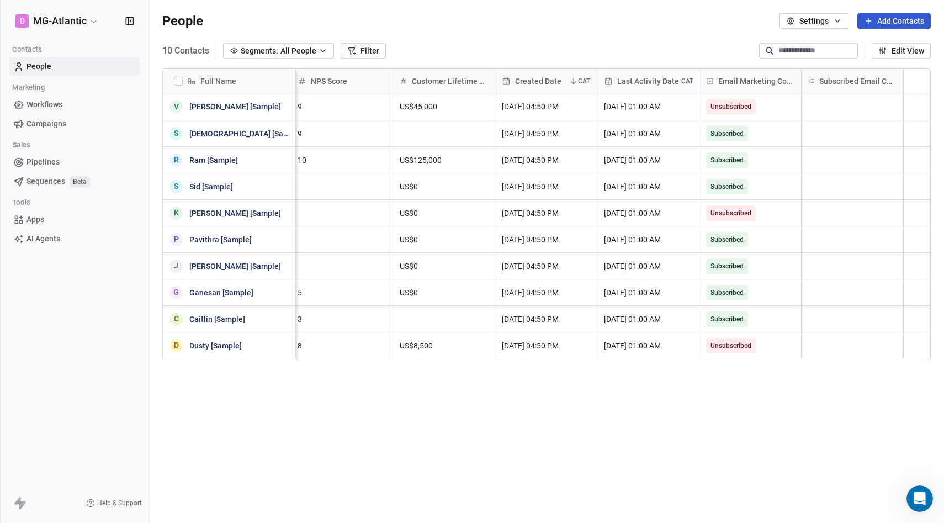
scroll to position [0, 0]
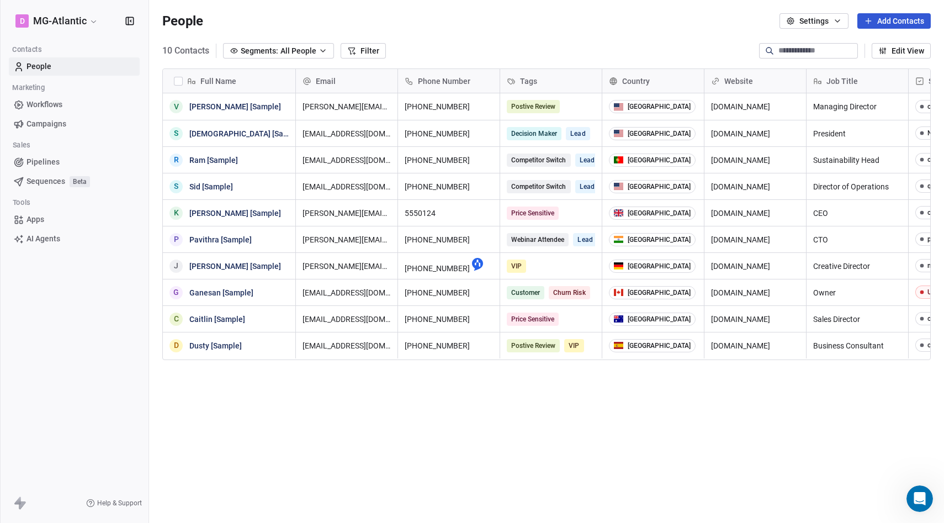
click at [275, 47] on span "Segments:" at bounding box center [260, 51] width 38 height 12
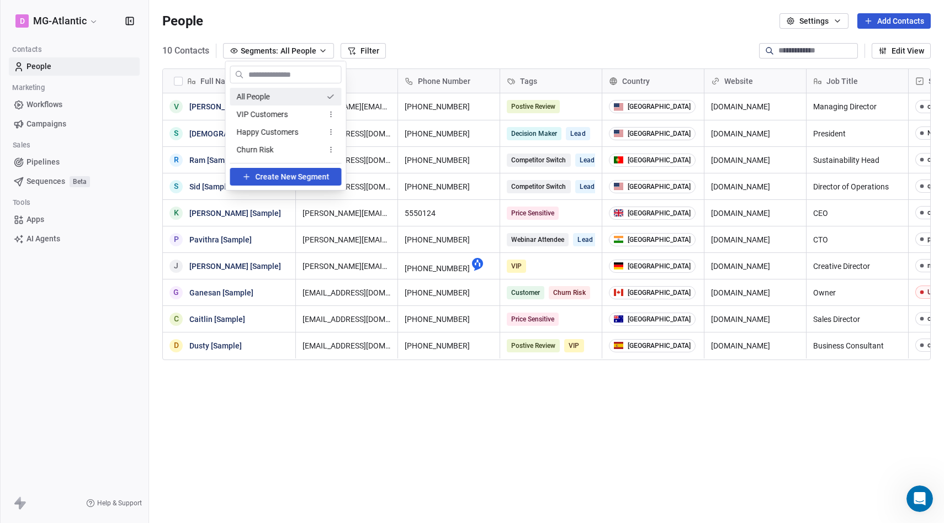
click at [439, 20] on html "D MG-Atlantic Contacts People Marketing Workflows Campaigns Sales Pipelines Seq…" at bounding box center [472, 303] width 944 height 606
